Goal: Information Seeking & Learning: Learn about a topic

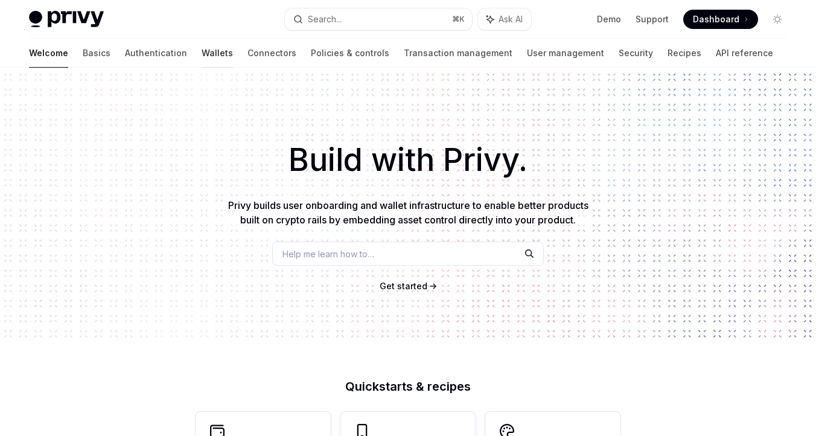
click at [202, 53] on link "Wallets" at bounding box center [217, 53] width 31 height 29
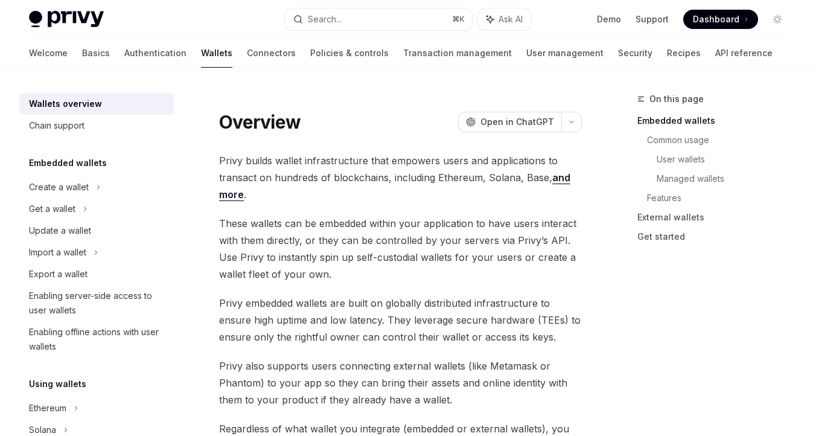
click at [560, 177] on link "and more" at bounding box center [394, 186] width 351 height 30
type textarea "*"
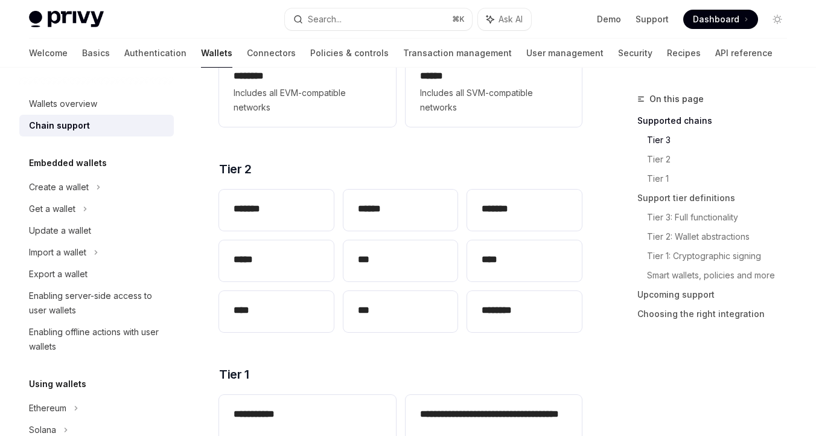
scroll to position [253, 0]
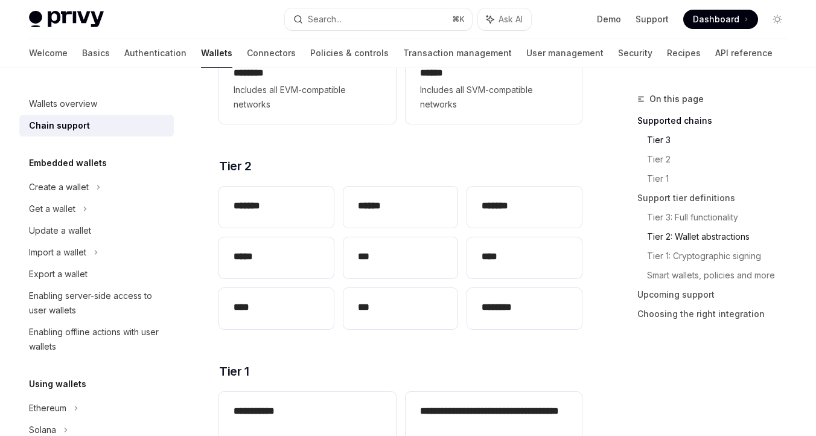
click at [692, 234] on link "Tier 2: Wallet abstractions" at bounding box center [722, 236] width 150 height 19
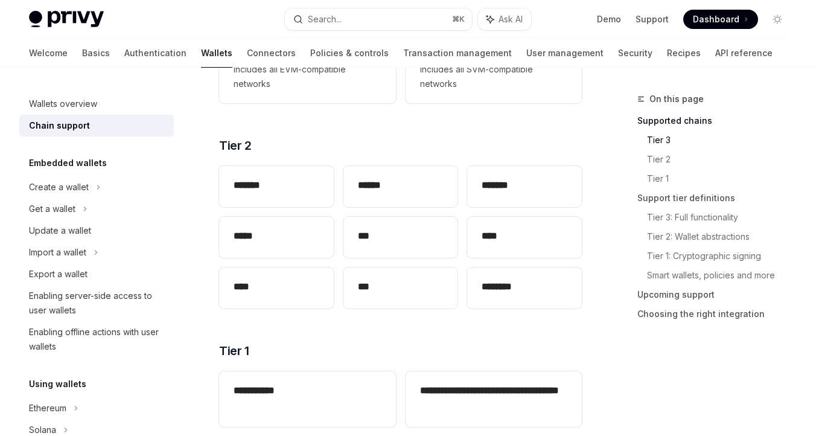
scroll to position [272, 0]
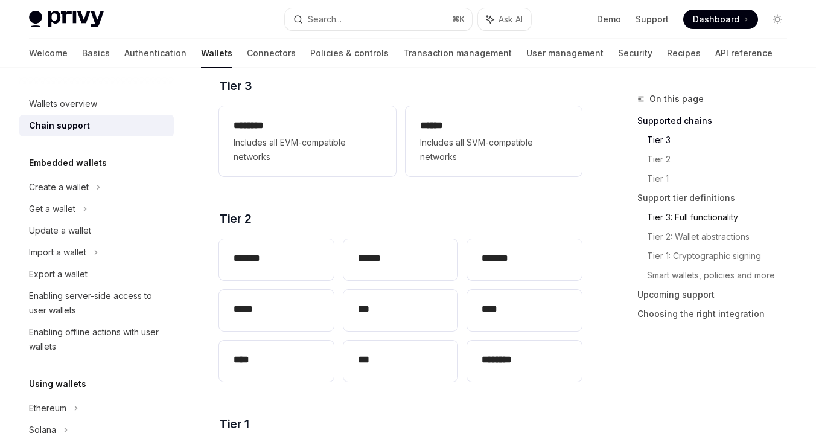
click at [687, 211] on link "Tier 3: Full functionality" at bounding box center [722, 217] width 150 height 19
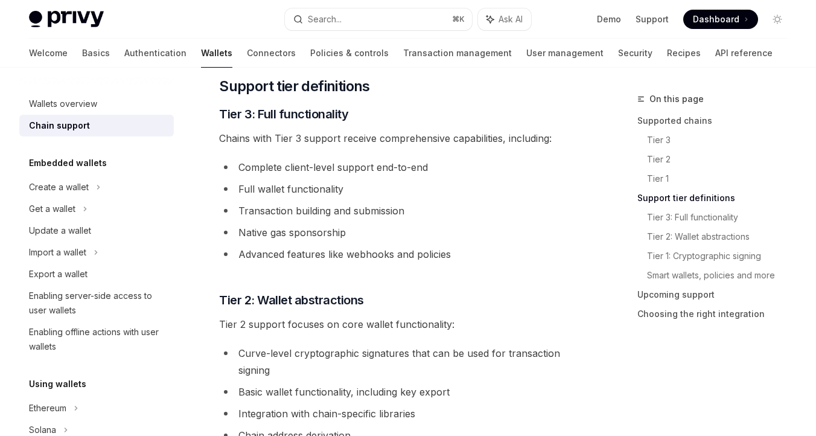
scroll to position [671, 0]
